Goal: Task Accomplishment & Management: Manage account settings

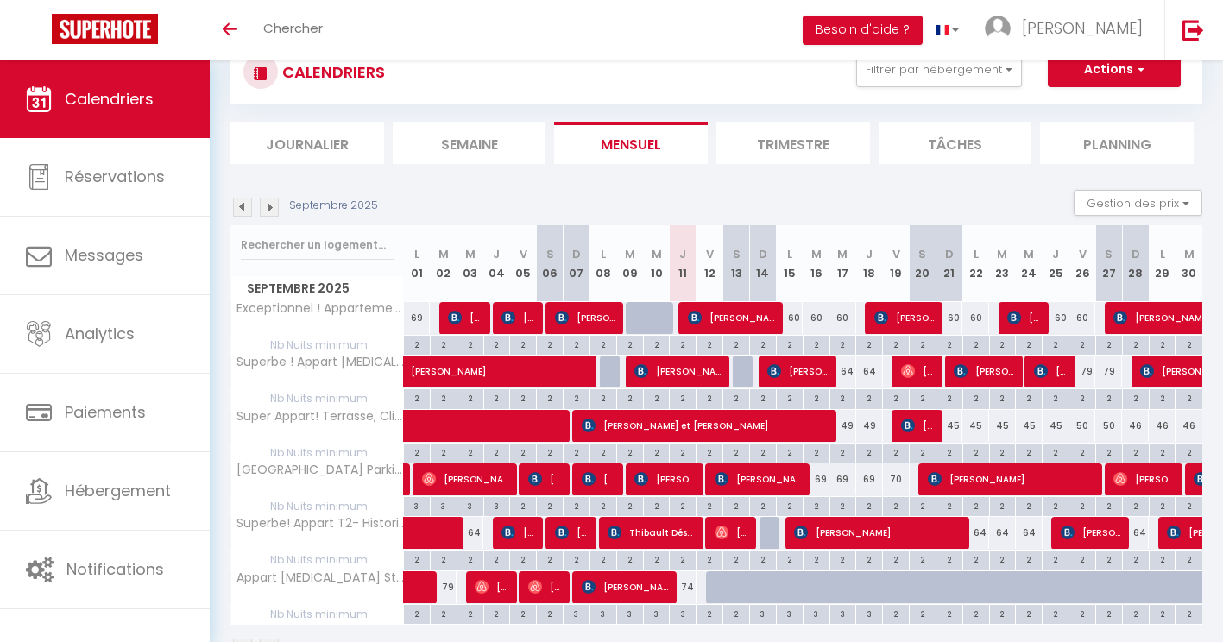
click at [823, 479] on div "69" at bounding box center [816, 479] width 27 height 32
type input "69"
type input "[DATE]"
type input "Mer 17 Septembre 2025"
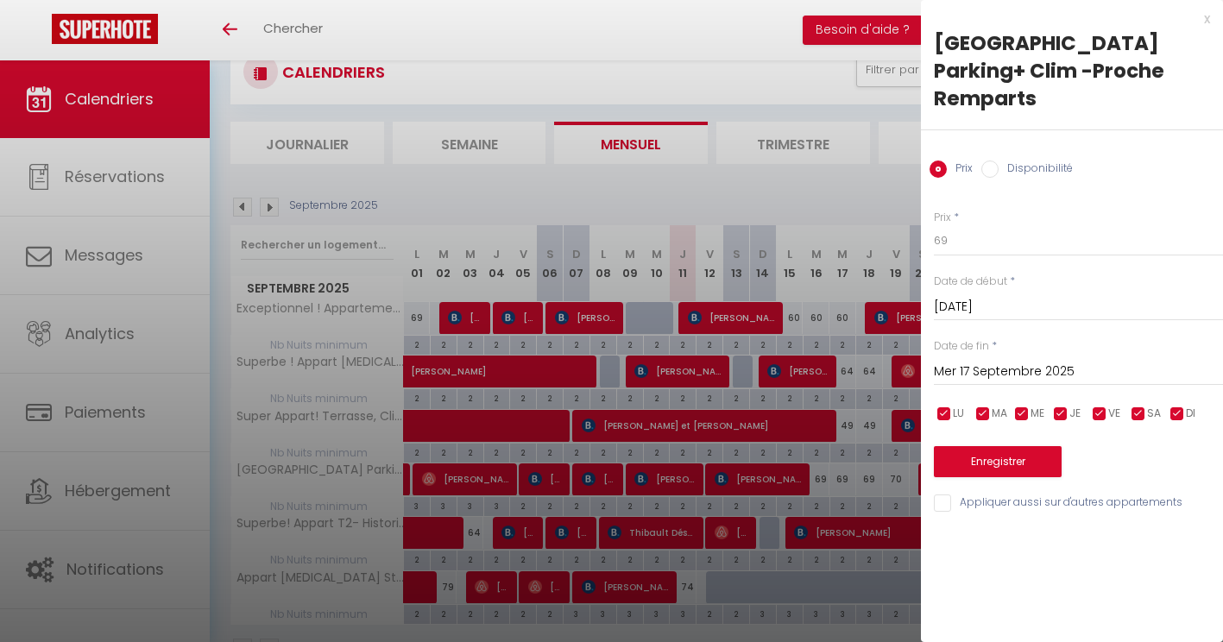
click at [1211, 17] on div "x Maison T4 -Jardin+ Parking+ Clim -Proche Remparts Prix Disponibilité Prix * 6…" at bounding box center [1072, 265] width 302 height 531
click at [749, 53] on div at bounding box center [611, 321] width 1223 height 642
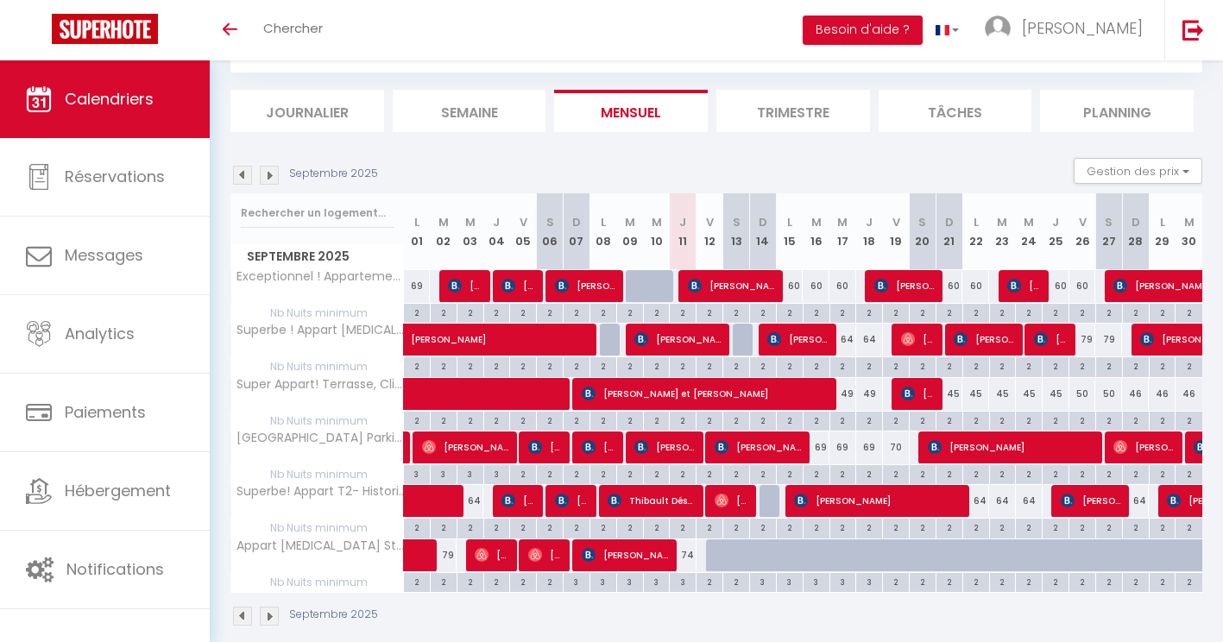
scroll to position [91, 0]
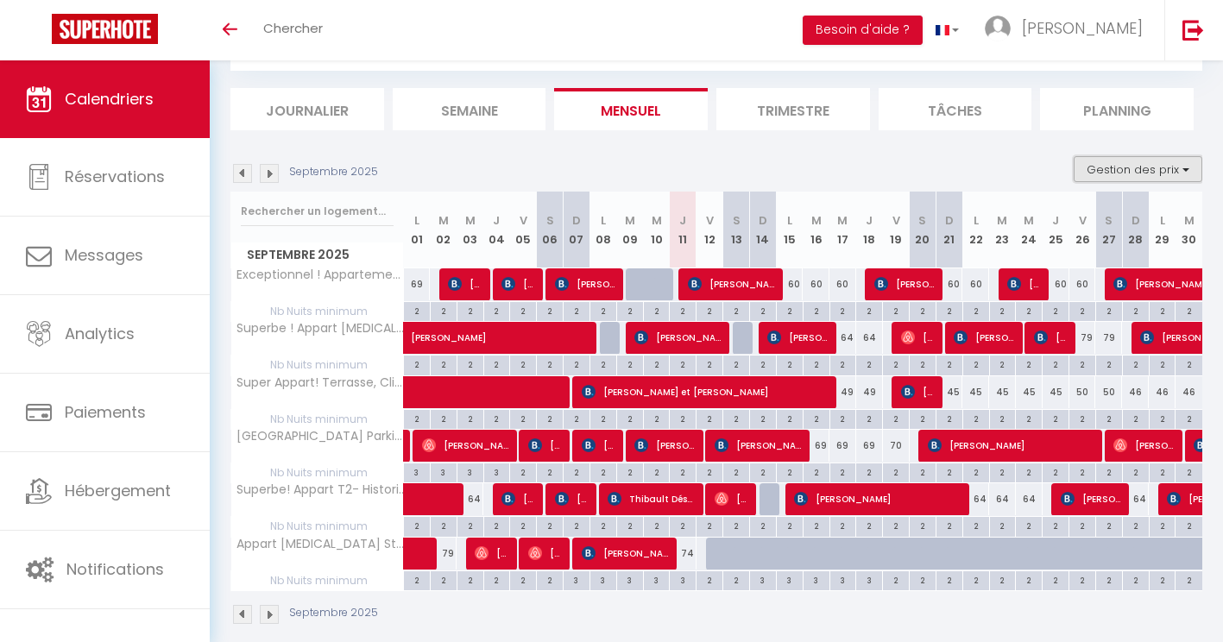
click at [1169, 167] on button "Gestion des prix" at bounding box center [1138, 169] width 129 height 26
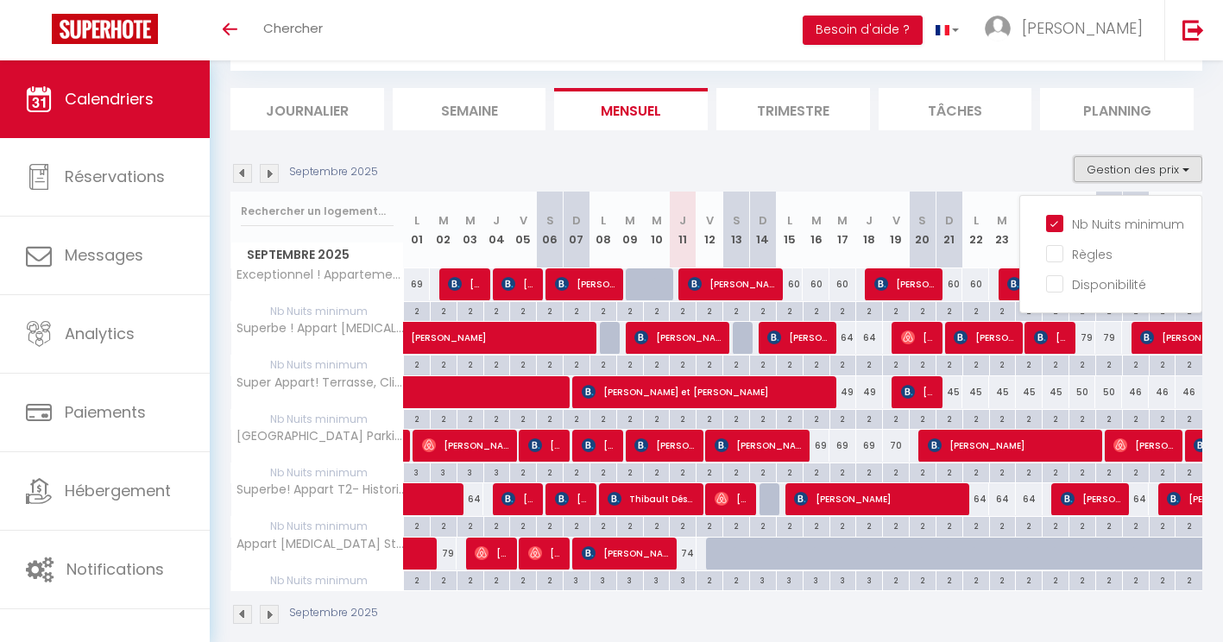
click at [1169, 167] on button "Gestion des prix" at bounding box center [1138, 169] width 129 height 26
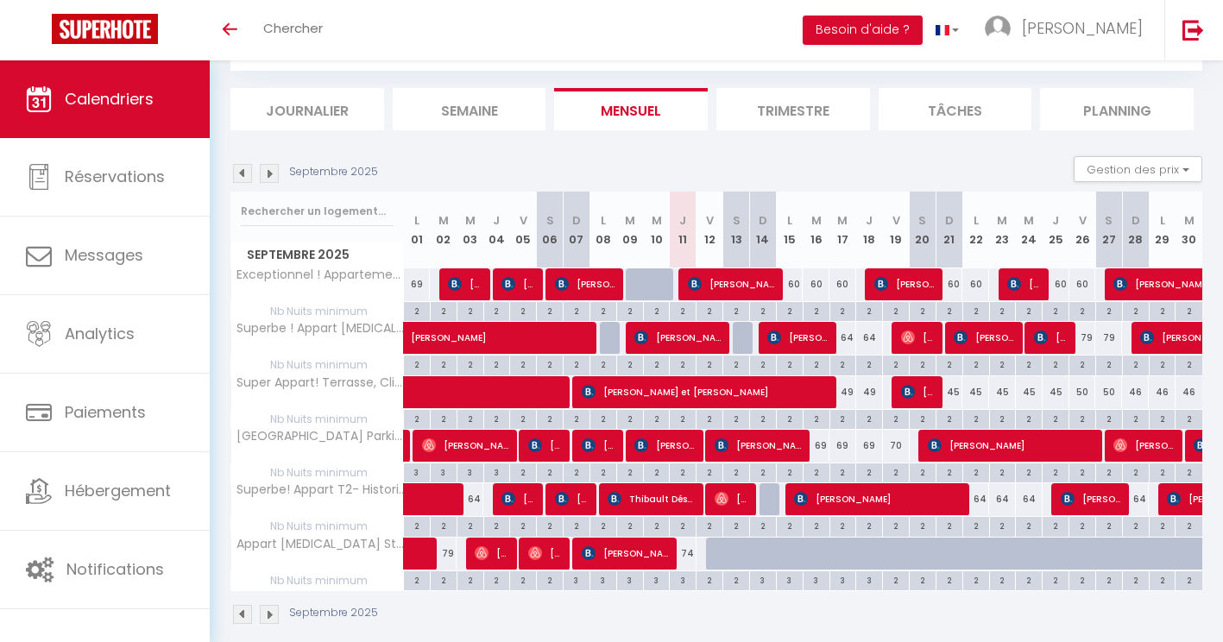
click at [1007, 148] on section "Septembre 2025 Gestion des prix Nb Nuits minimum Règles Disponibilité Septembre…" at bounding box center [716, 390] width 972 height 503
